Goal: Task Accomplishment & Management: Complete application form

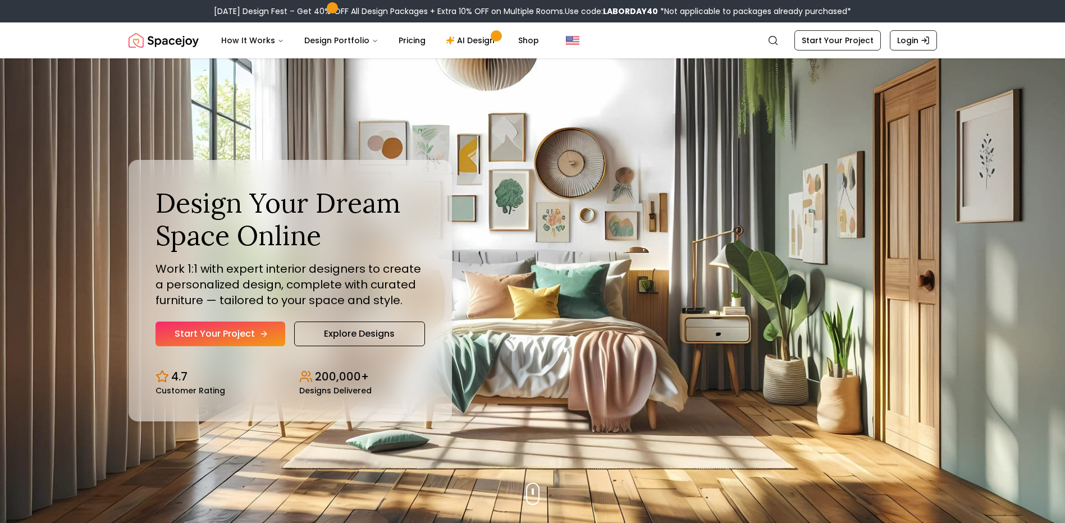
click at [230, 335] on link "Start Your Project" at bounding box center [220, 334] width 130 height 25
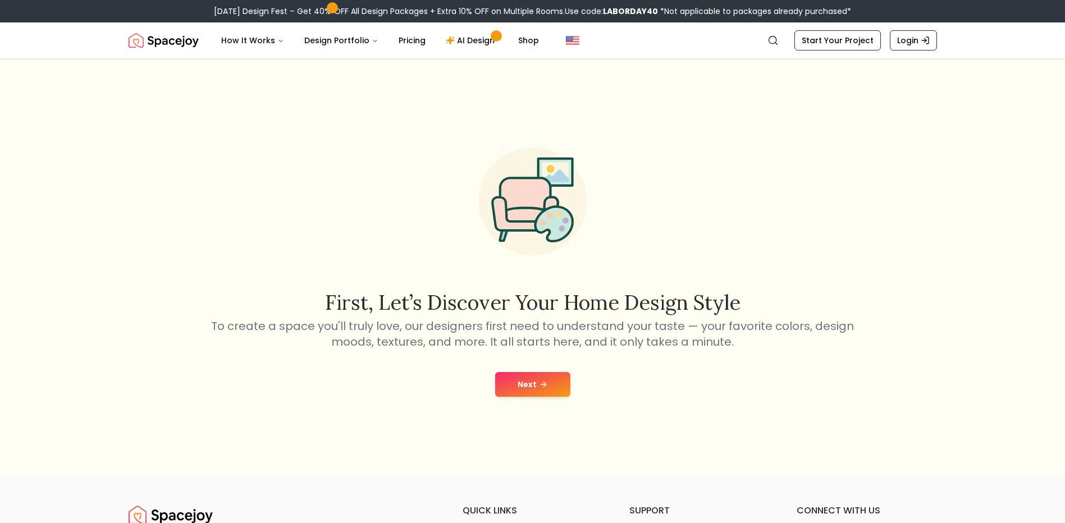
click at [539, 386] on icon at bounding box center [543, 384] width 9 height 9
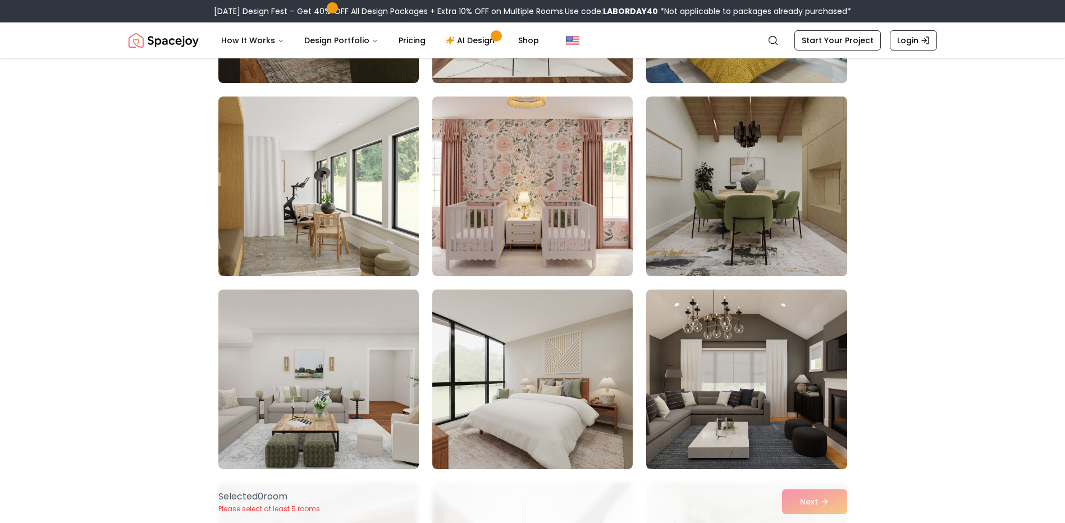
scroll to position [449, 0]
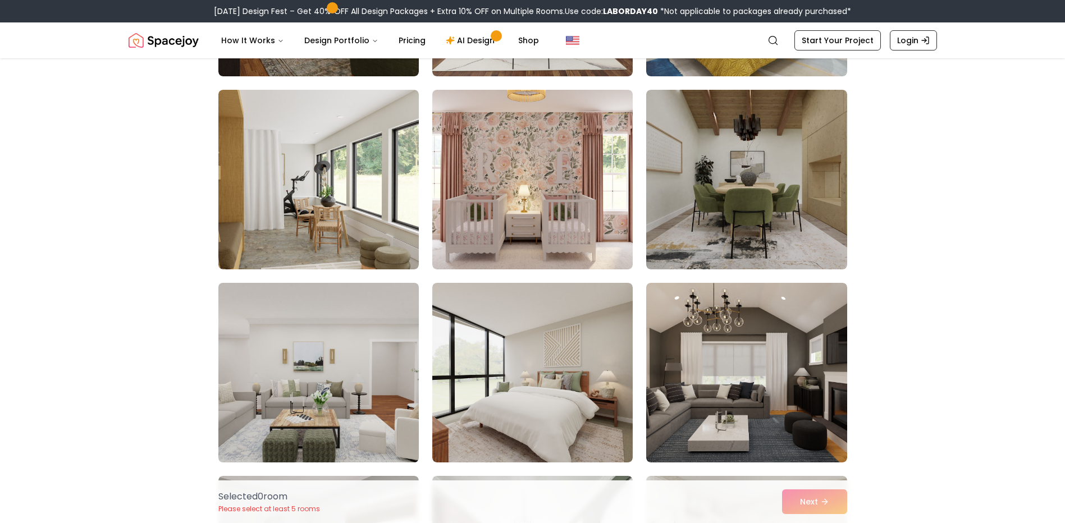
click at [340, 377] on img at bounding box center [318, 372] width 210 height 189
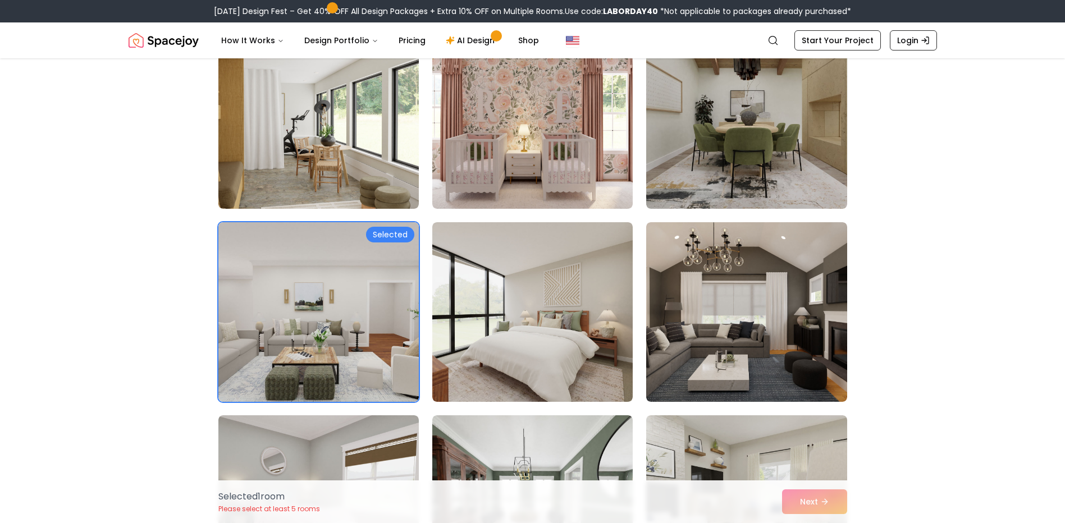
scroll to position [617, 0]
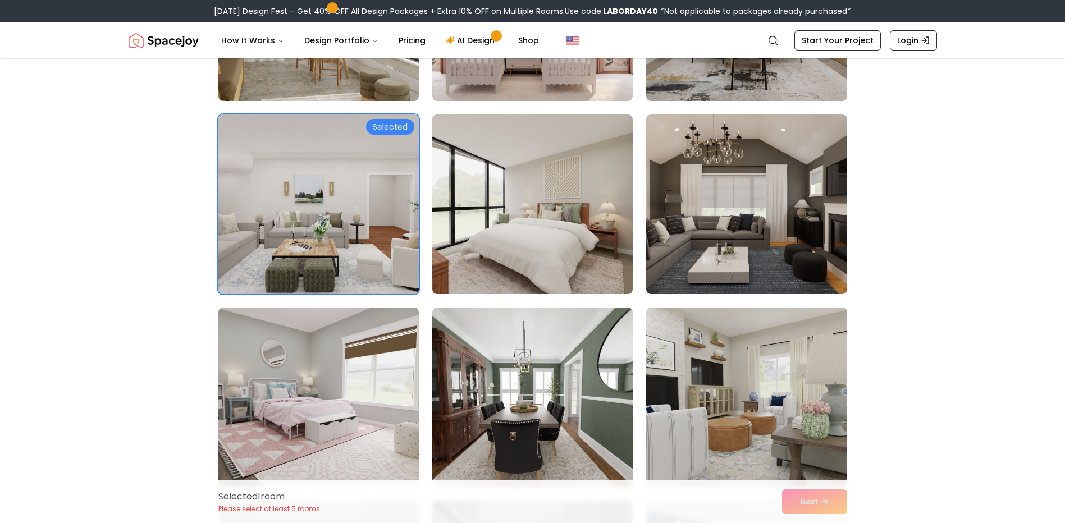
click at [819, 501] on div "Selected 1 room Please select at least 5 rooms Next" at bounding box center [532, 501] width 647 height 43
